Goal: Task Accomplishment & Management: Use online tool/utility

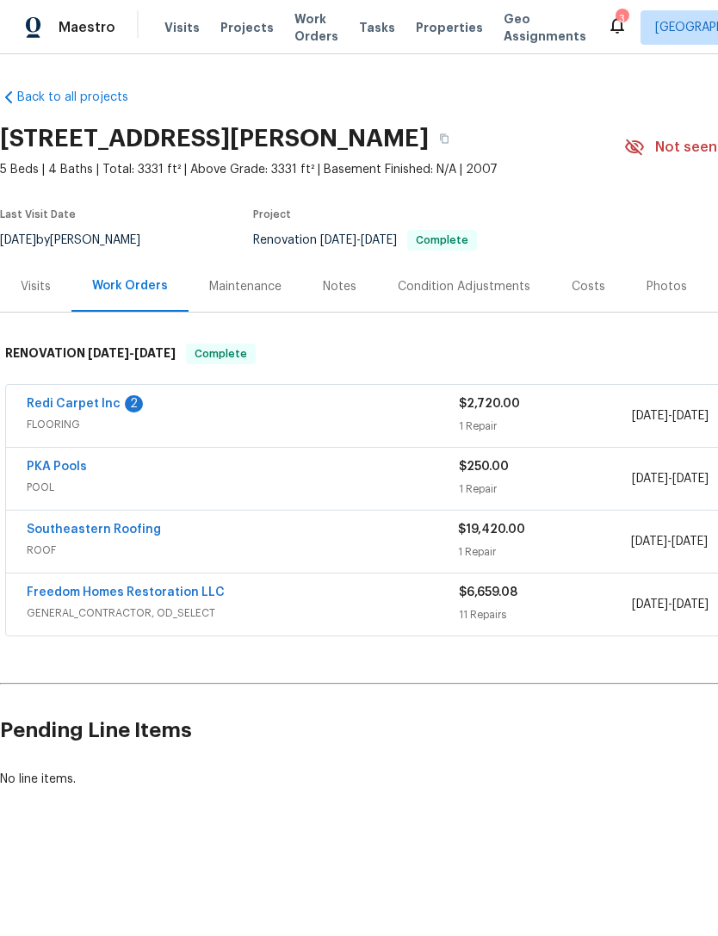
click at [51, 406] on link "Redi Carpet Inc" at bounding box center [74, 404] width 94 height 12
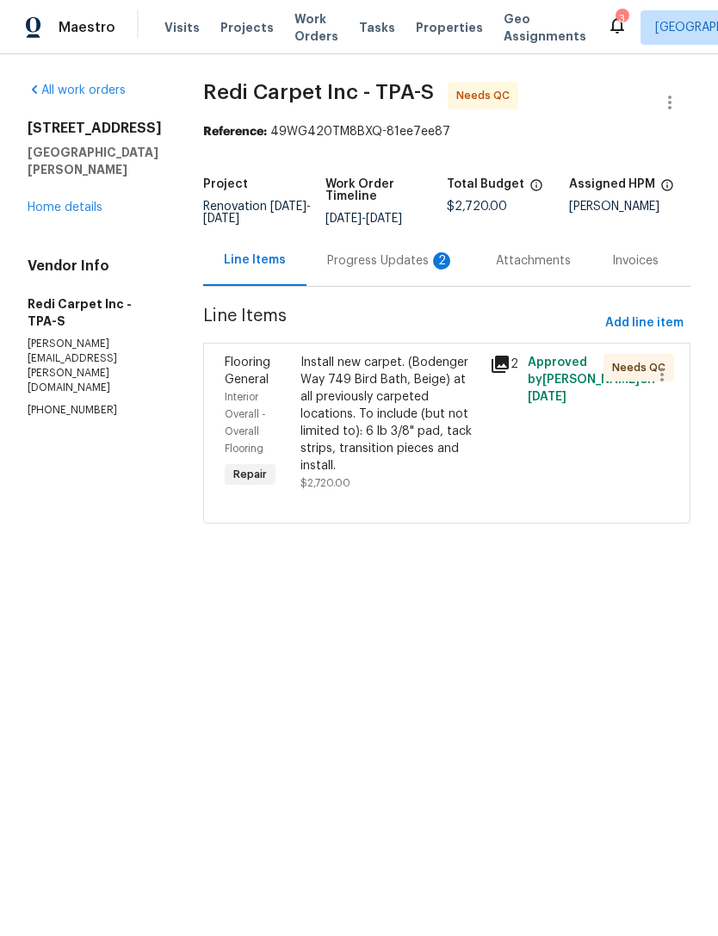
click at [413, 270] on div "Progress Updates 2" at bounding box center [390, 260] width 127 height 17
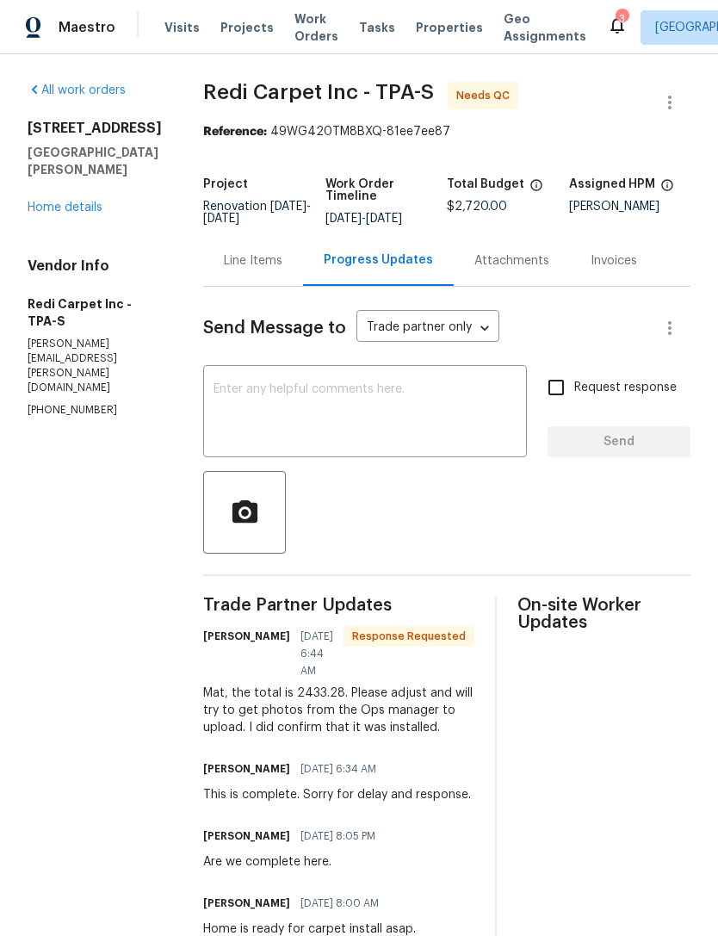
click at [282, 270] on div "Line Items" at bounding box center [253, 260] width 59 height 17
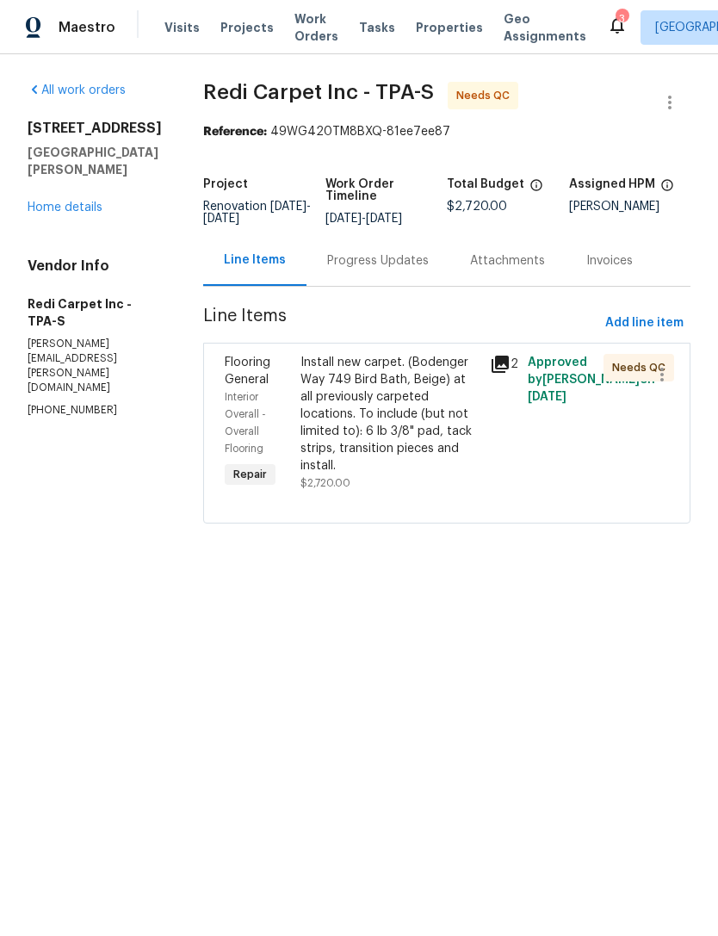
click at [338, 442] on div "Install new carpet. (Bodenger Way 749 Bird Bath, Beige) at all previously carpe…" at bounding box center [390, 414] width 179 height 121
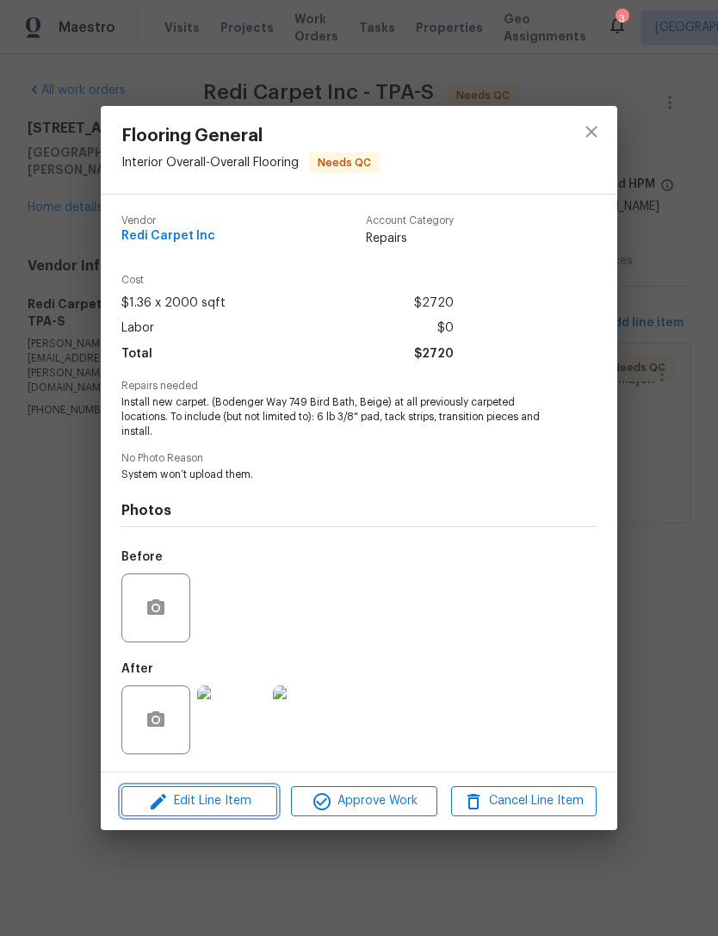
click at [170, 809] on span "Edit Line Item" at bounding box center [200, 801] width 146 height 22
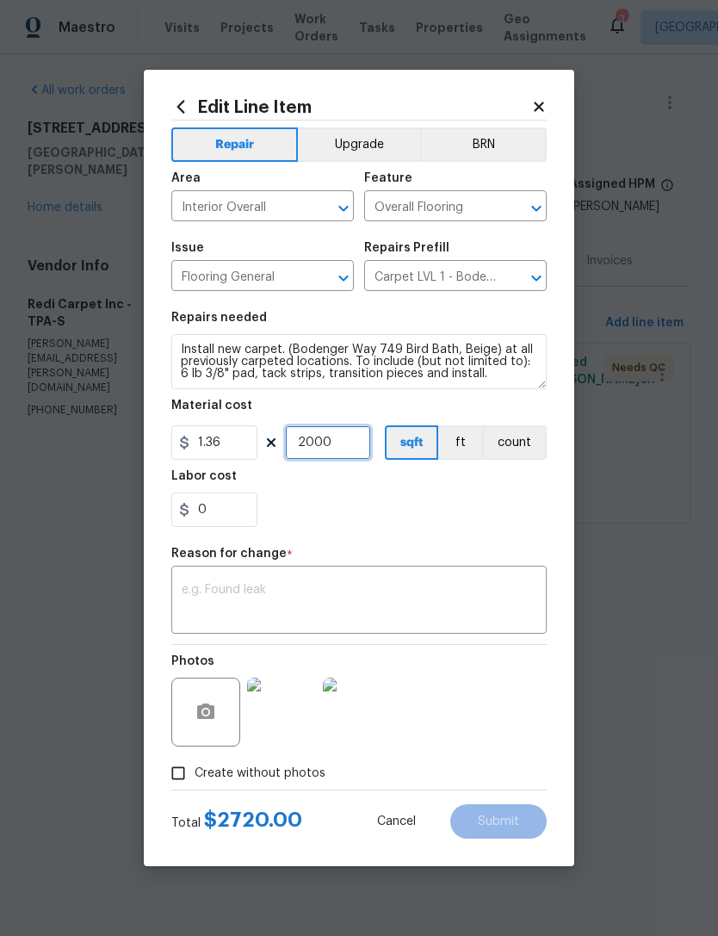
click at [329, 443] on input "2000" at bounding box center [328, 442] width 86 height 34
type input "1790"
click at [213, 581] on div "x ​" at bounding box center [358, 602] width 375 height 64
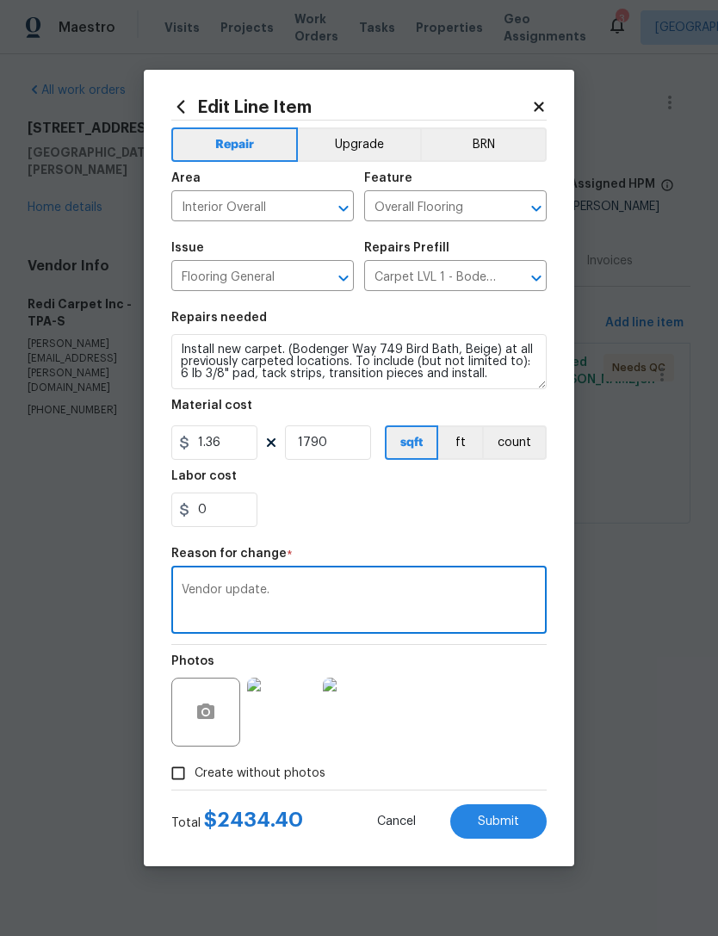
type textarea "Vendor update."
click at [493, 822] on span "Submit" at bounding box center [498, 821] width 41 height 13
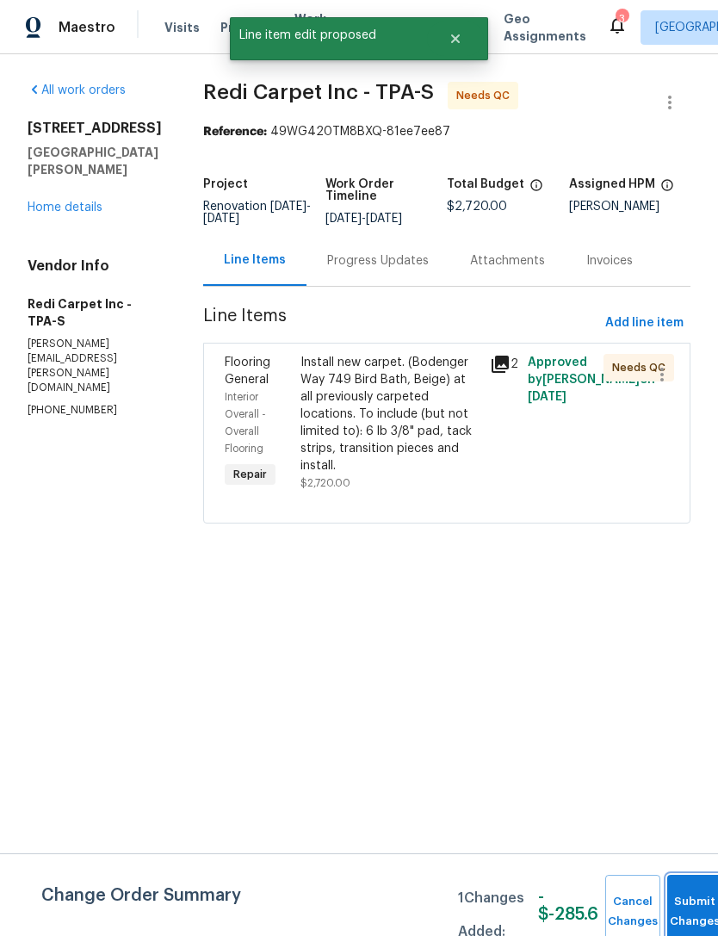
click at [673, 883] on button "Submit Changes" at bounding box center [694, 912] width 55 height 74
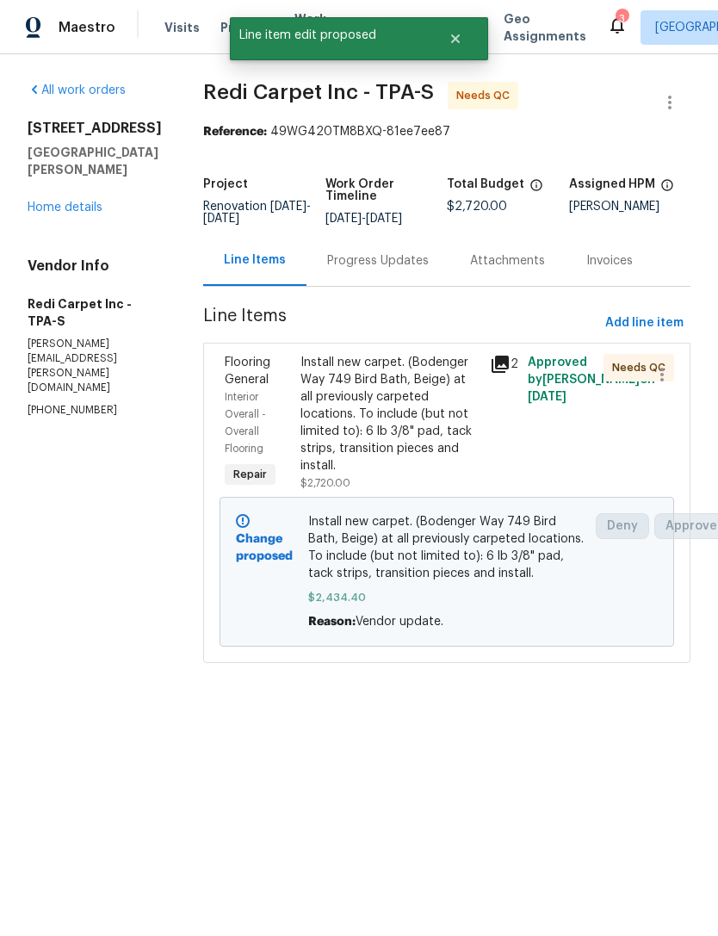
click at [49, 201] on link "Home details" at bounding box center [65, 207] width 75 height 12
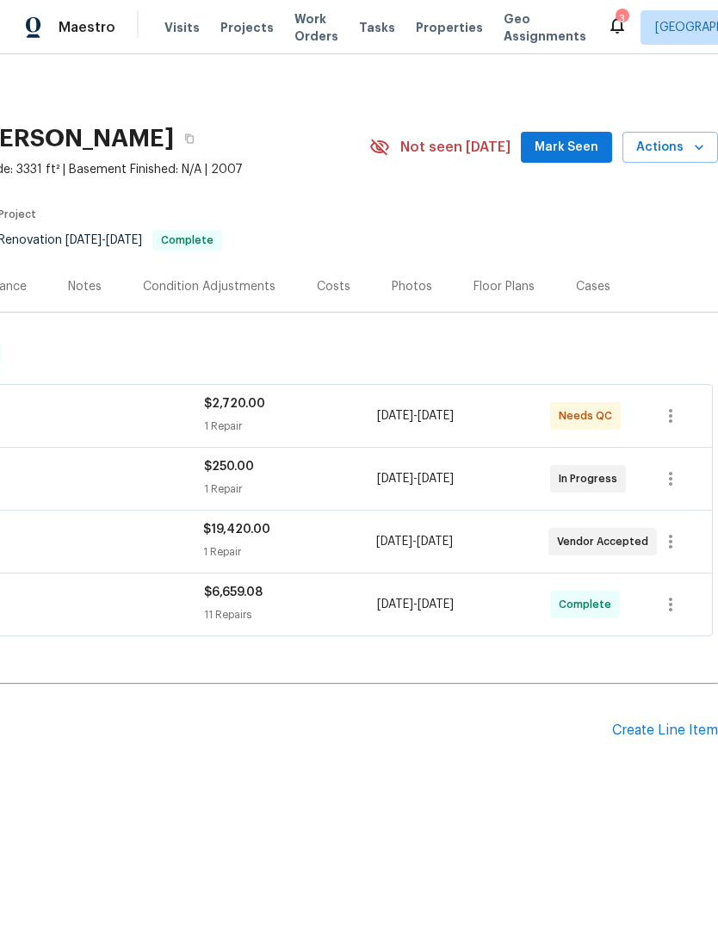
scroll to position [0, 255]
click at [662, 139] on span "Actions" at bounding box center [670, 148] width 68 height 22
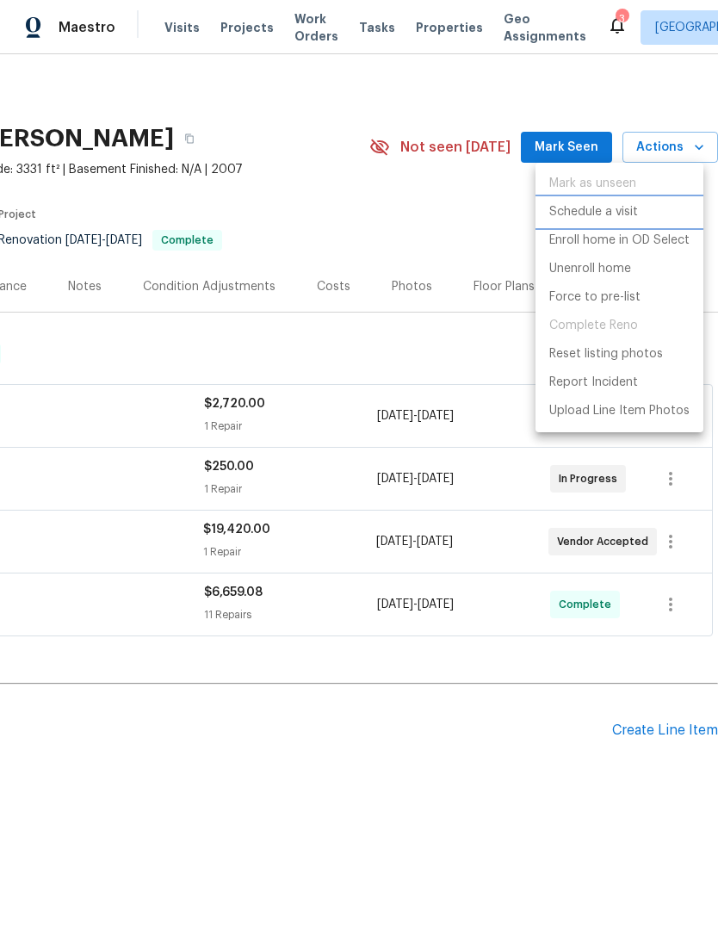
click at [604, 209] on p "Schedule a visit" at bounding box center [593, 212] width 89 height 18
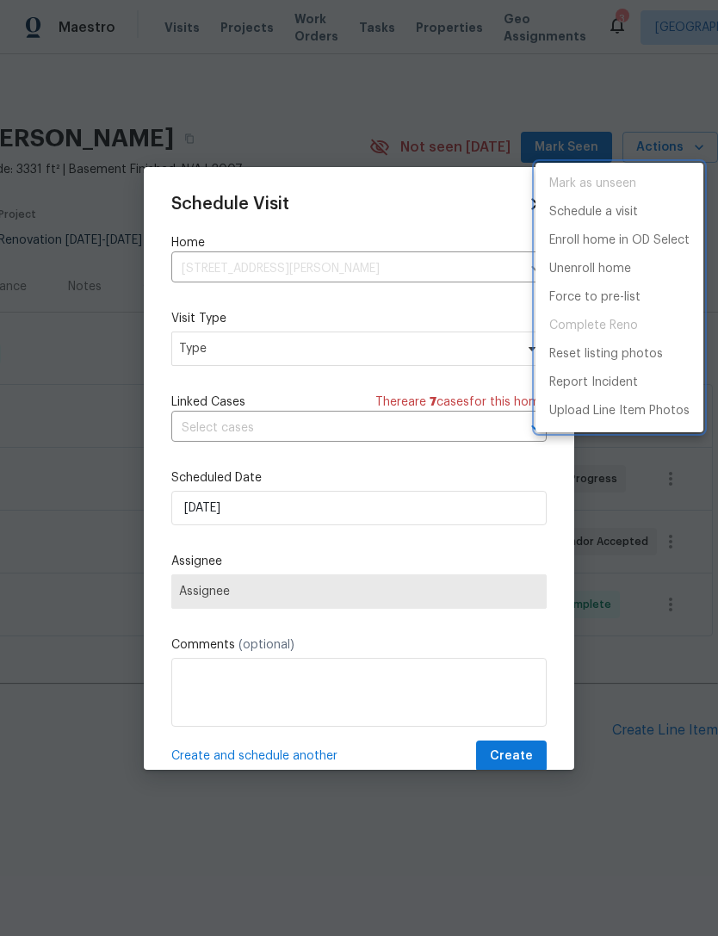
click at [190, 355] on div at bounding box center [359, 468] width 718 height 936
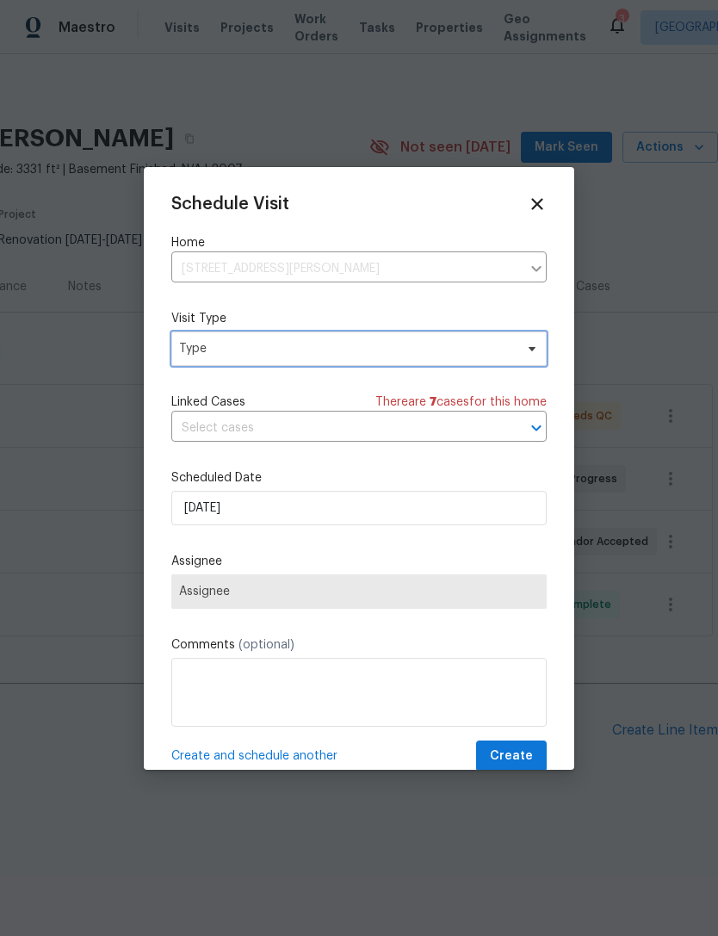
click at [203, 362] on span "Type" at bounding box center [358, 349] width 375 height 34
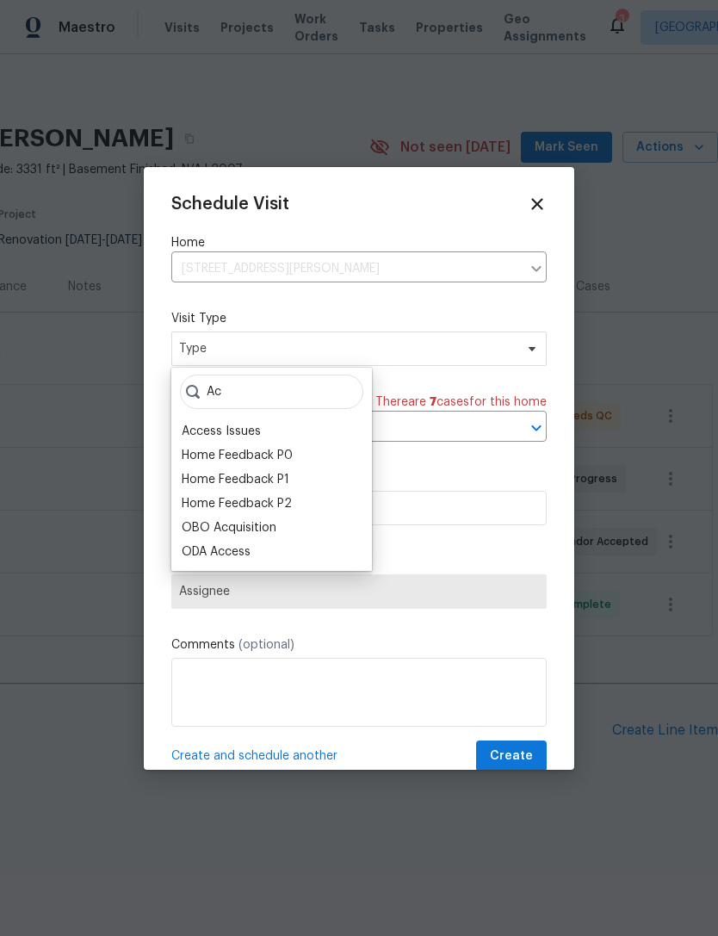
type input "Ac"
click at [192, 436] on div "Access Issues" at bounding box center [221, 431] width 79 height 17
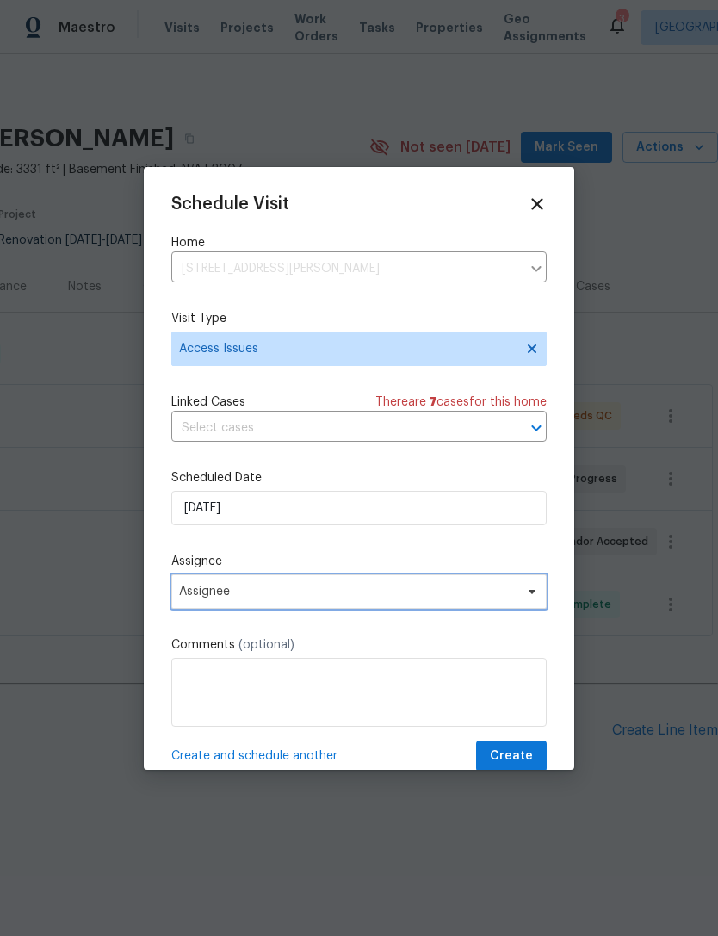
click at [197, 598] on span "Assignee" at bounding box center [348, 592] width 338 height 14
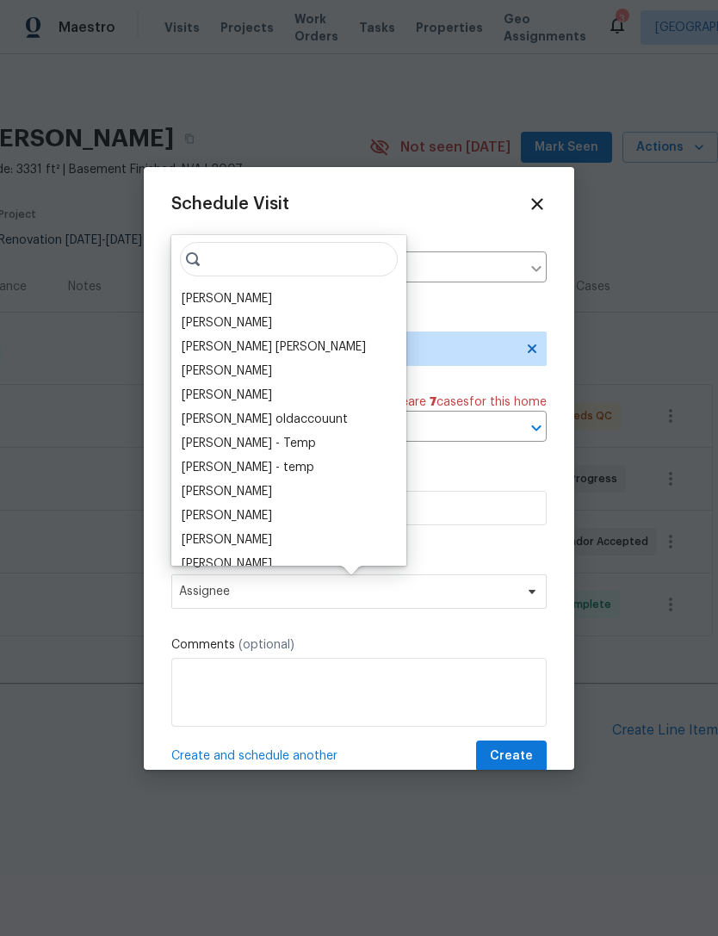
click at [181, 308] on div "[PERSON_NAME]" at bounding box center [289, 299] width 225 height 24
click at [523, 746] on button "Create" at bounding box center [511, 757] width 71 height 32
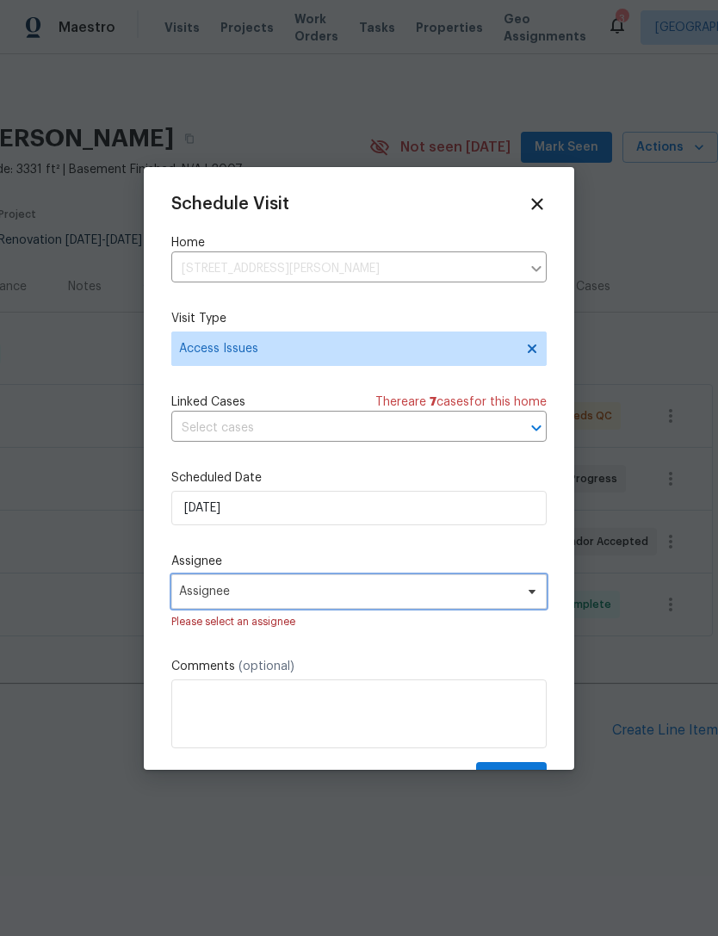
click at [189, 609] on span "Assignee" at bounding box center [358, 591] width 375 height 34
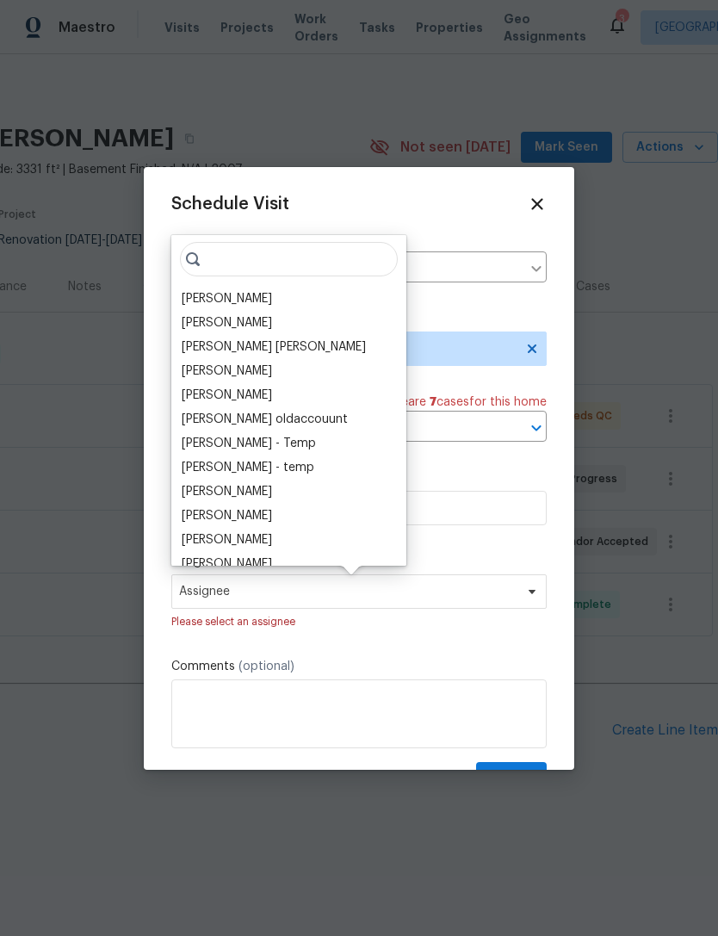
click at [194, 306] on div "[PERSON_NAME]" at bounding box center [227, 298] width 90 height 17
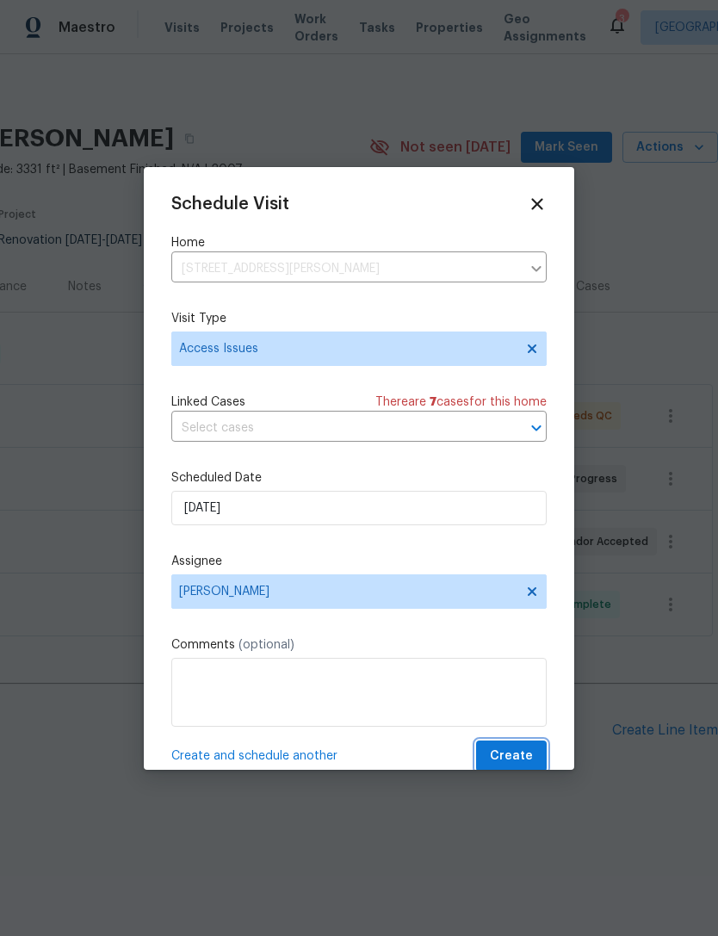
click at [524, 748] on button "Create" at bounding box center [511, 757] width 71 height 32
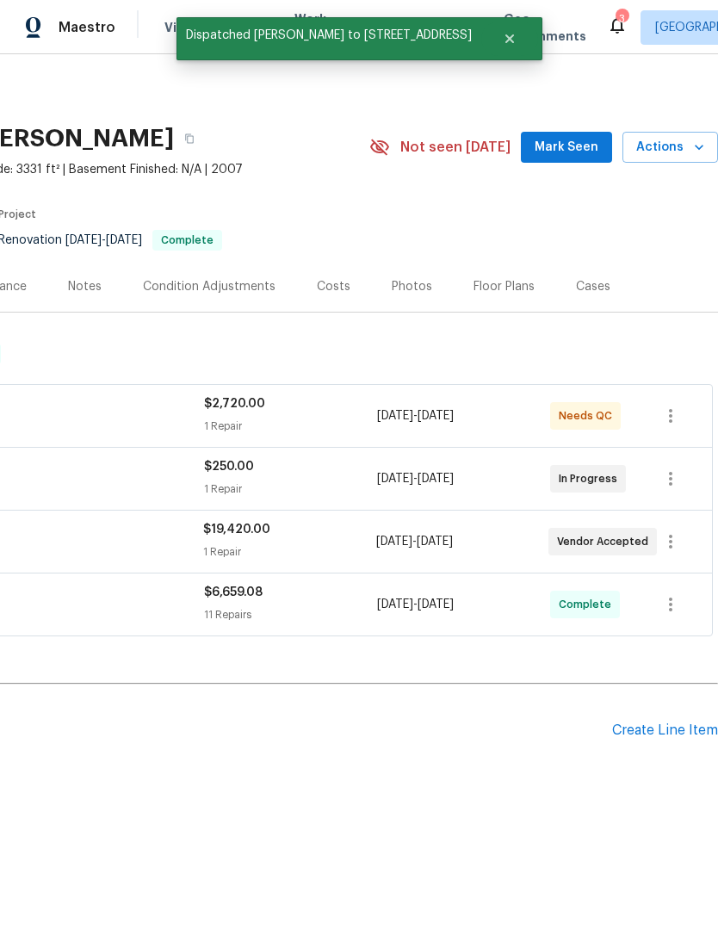
click at [570, 155] on span "Mark Seen" at bounding box center [567, 148] width 64 height 22
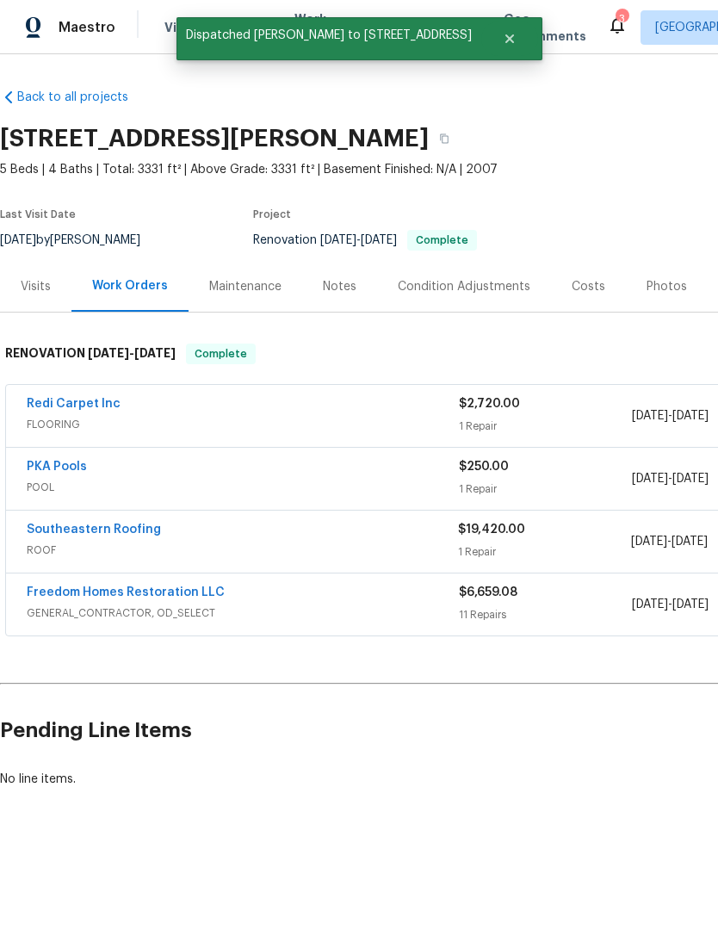
scroll to position [0, 0]
